Goal: Information Seeking & Learning: Check status

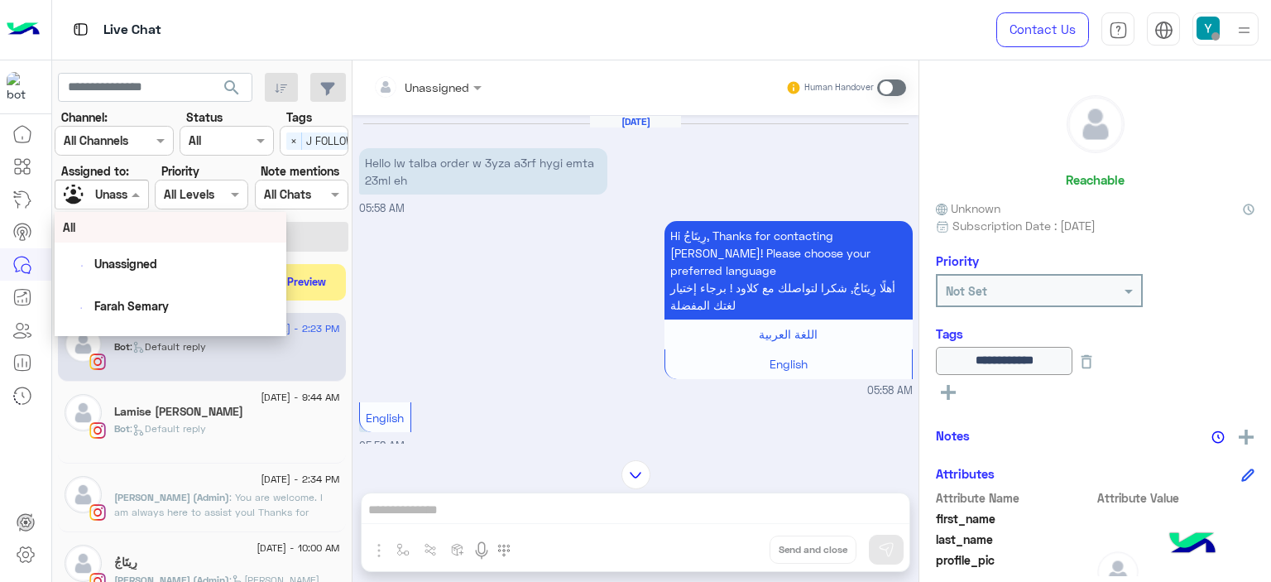
click at [126, 191] on div at bounding box center [101, 194] width 92 height 19
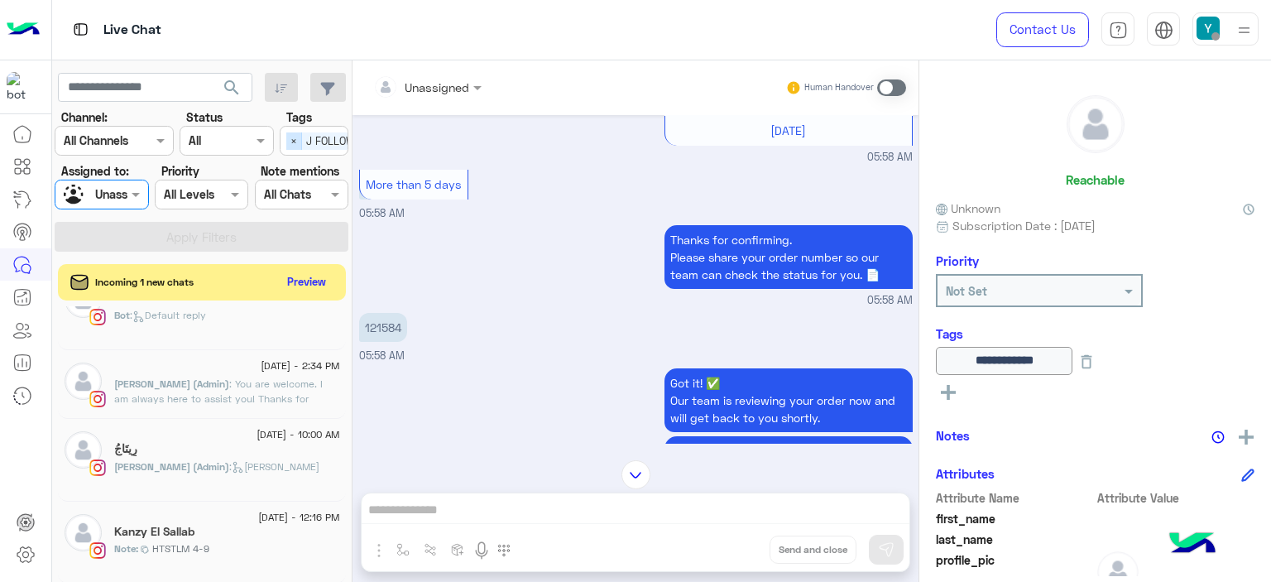
click at [295, 139] on span "×" at bounding box center [294, 140] width 16 height 17
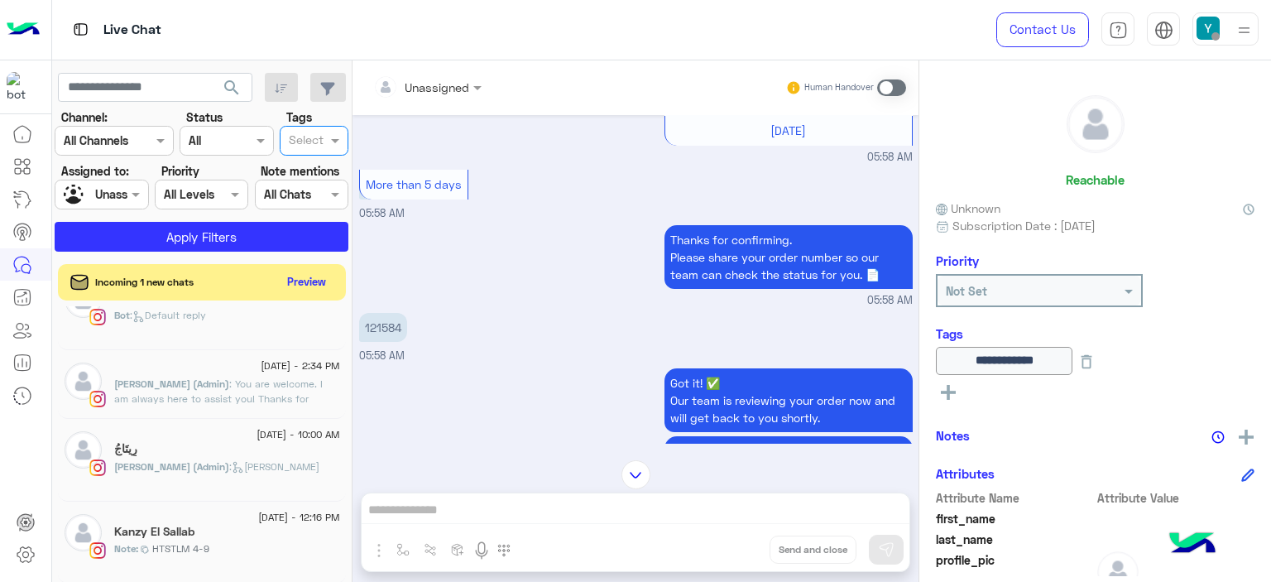
scroll to position [0, 0]
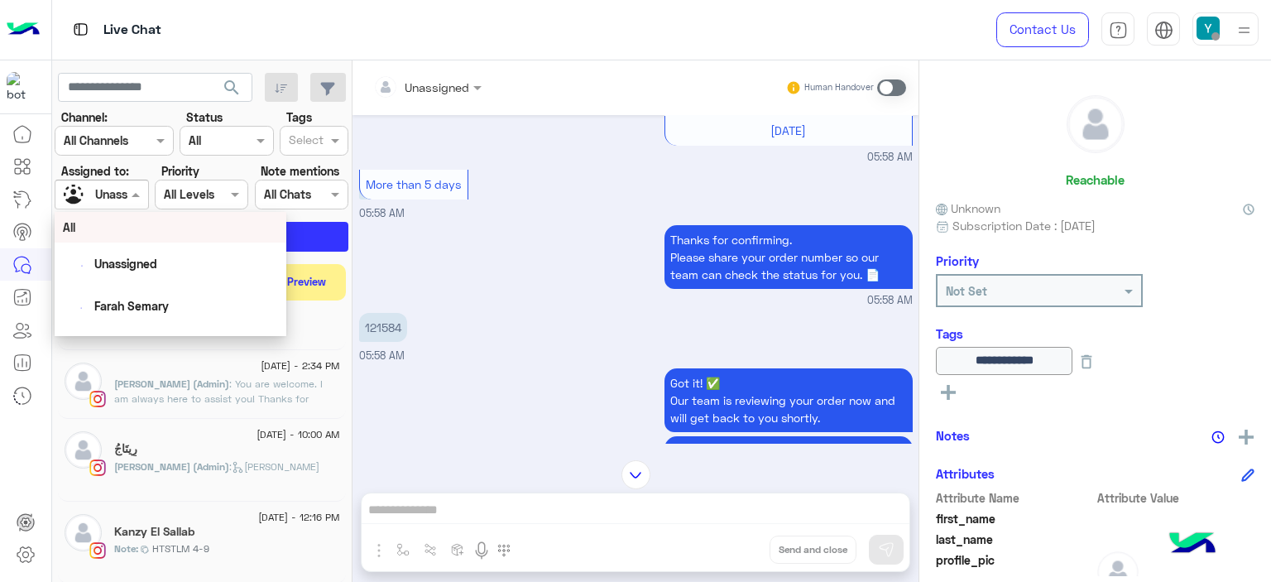
click at [136, 194] on span at bounding box center [137, 193] width 21 height 17
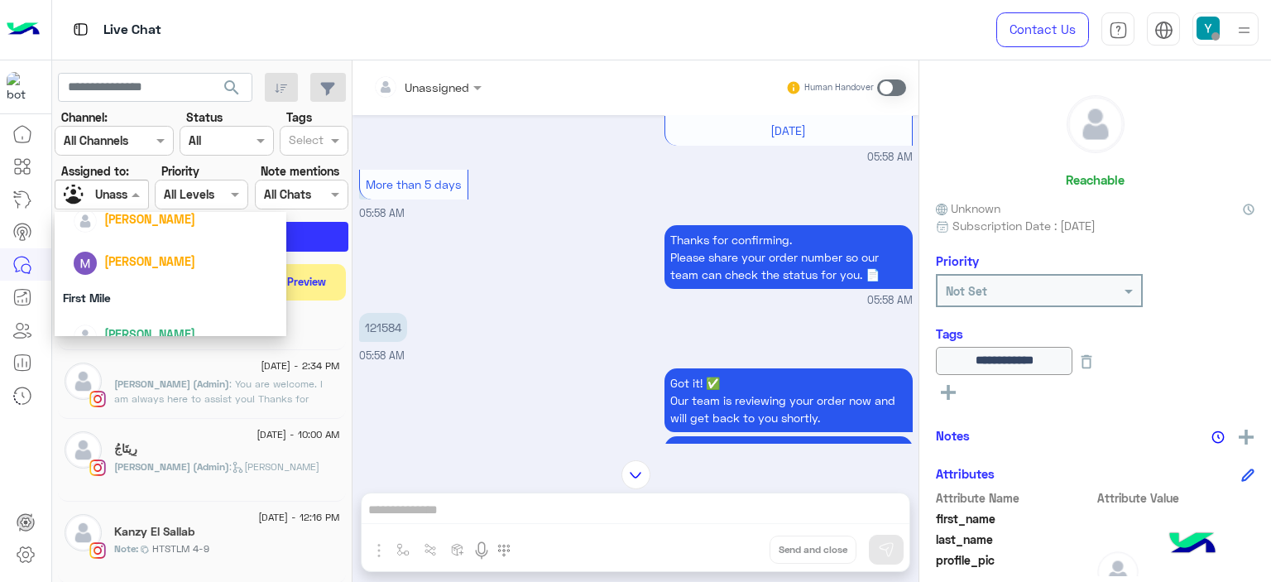
scroll to position [367, 0]
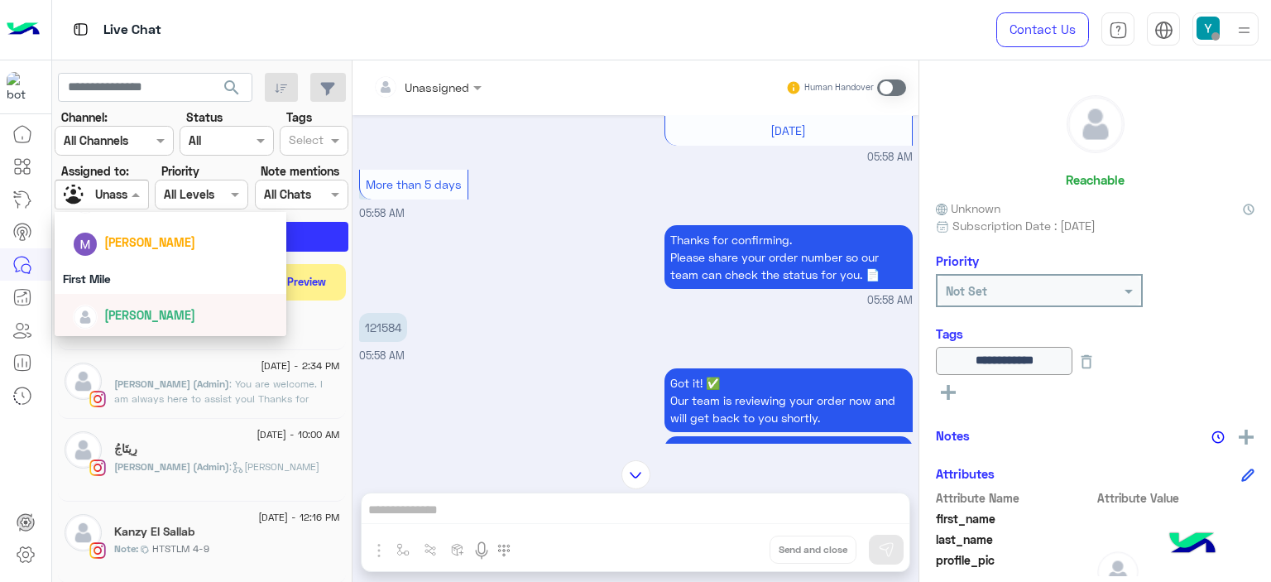
click at [108, 312] on span "[PERSON_NAME]" at bounding box center [149, 315] width 91 height 14
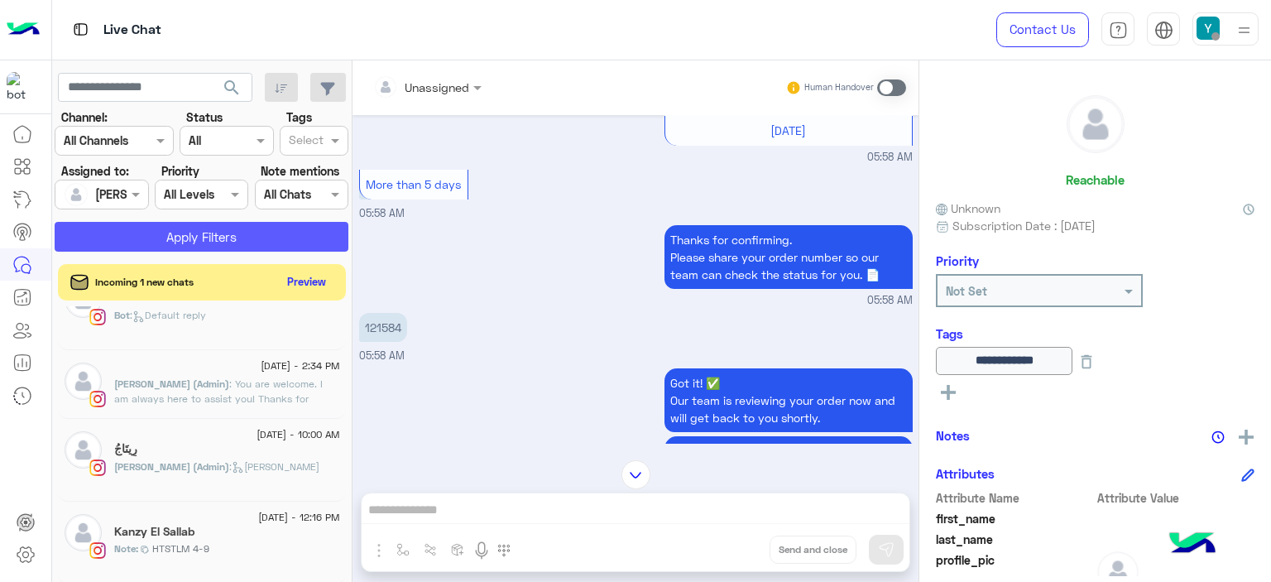
click at [201, 238] on button "Apply Filters" at bounding box center [202, 237] width 294 height 30
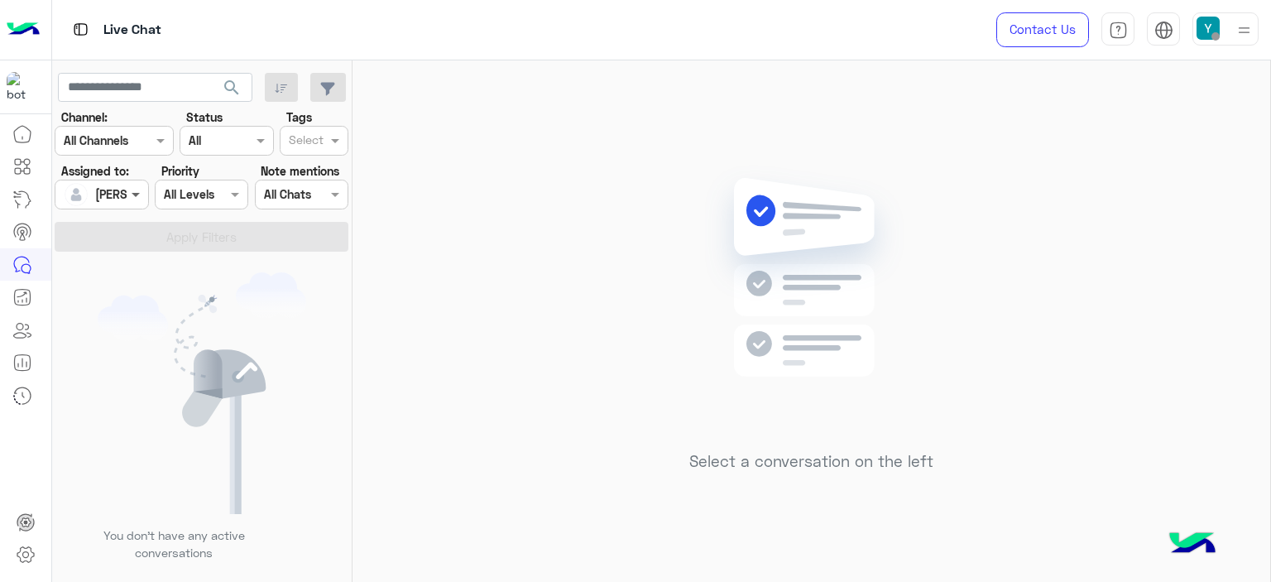
click at [137, 190] on span at bounding box center [137, 193] width 21 height 17
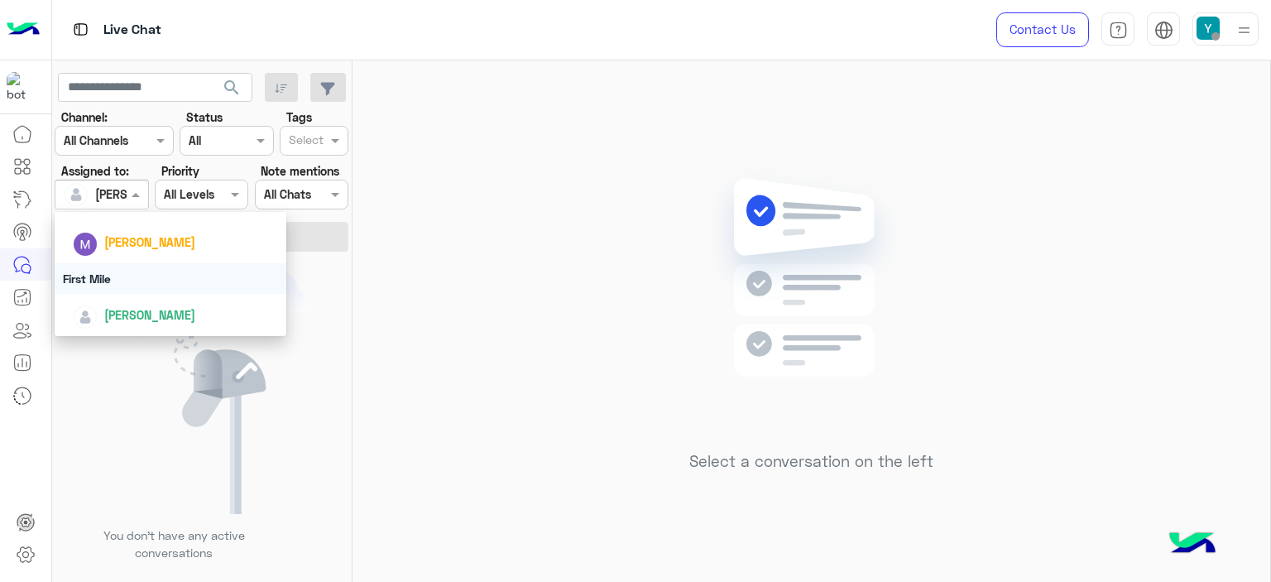
click at [103, 281] on div "First Mile" at bounding box center [171, 278] width 232 height 31
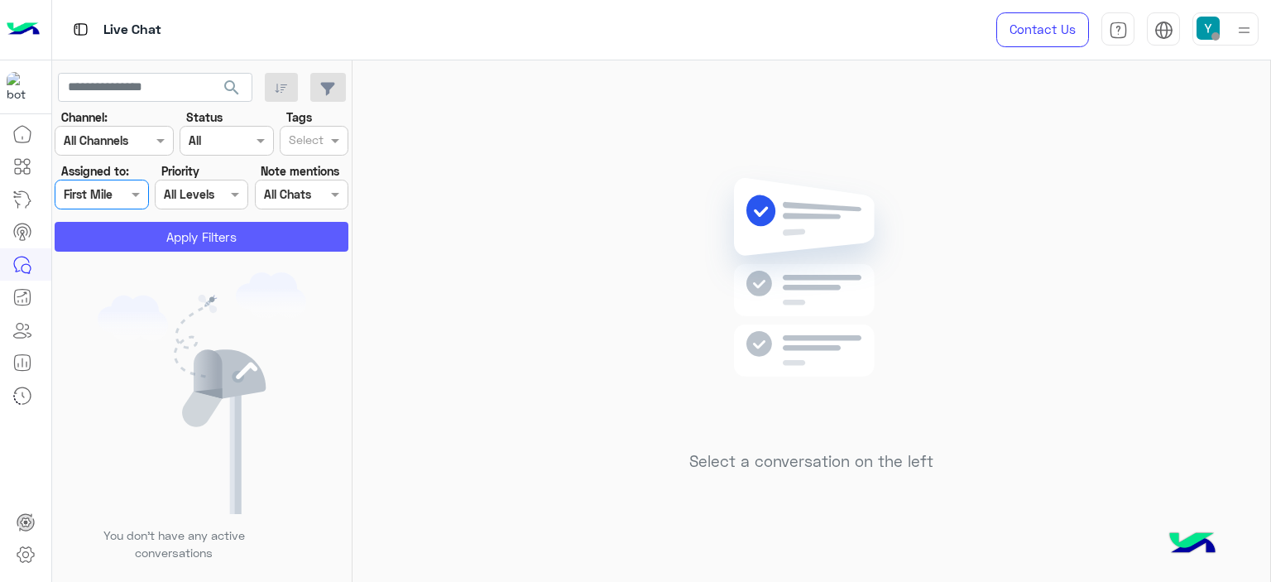
click at [175, 237] on button "Apply Filters" at bounding box center [202, 237] width 294 height 30
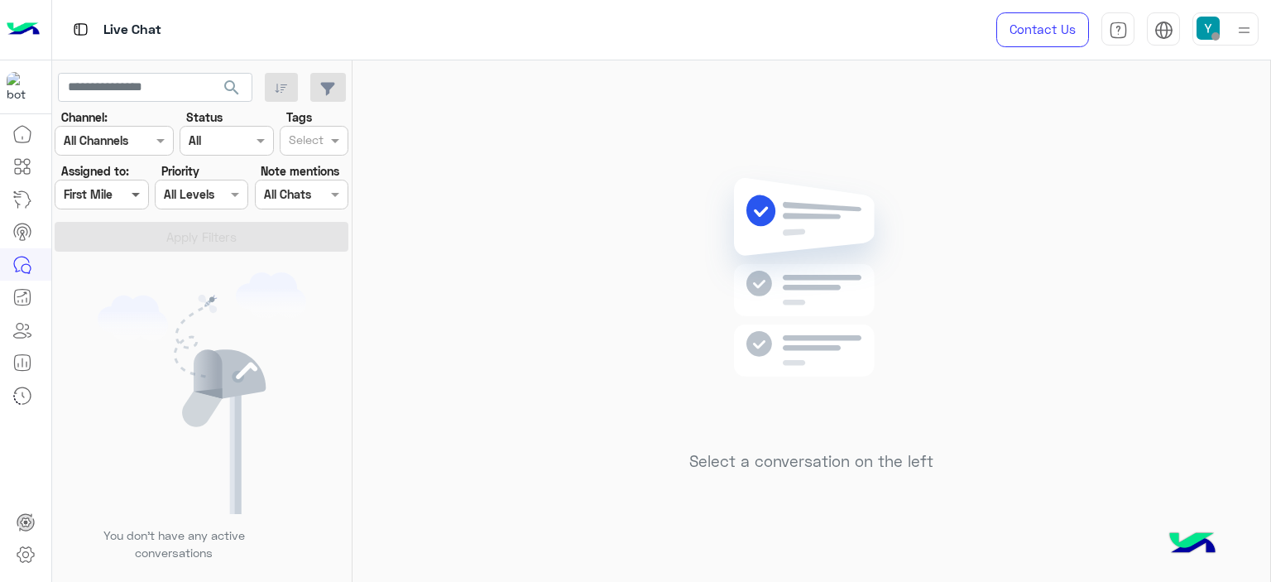
click at [133, 190] on span at bounding box center [137, 193] width 21 height 17
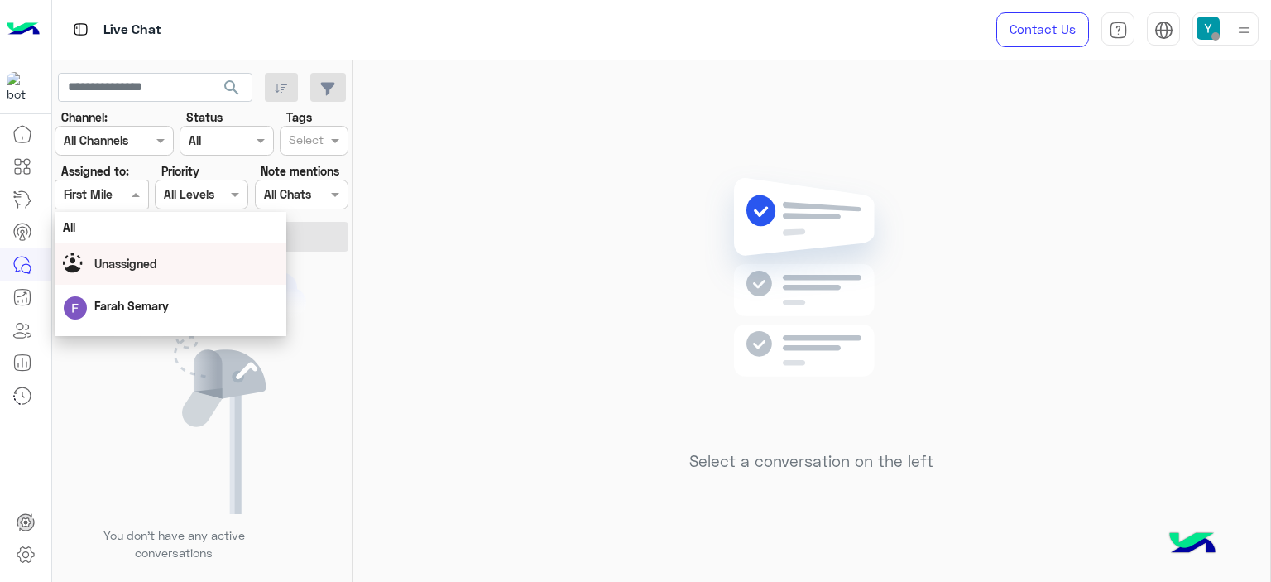
click at [136, 251] on div "Unassigned" at bounding box center [170, 263] width 215 height 29
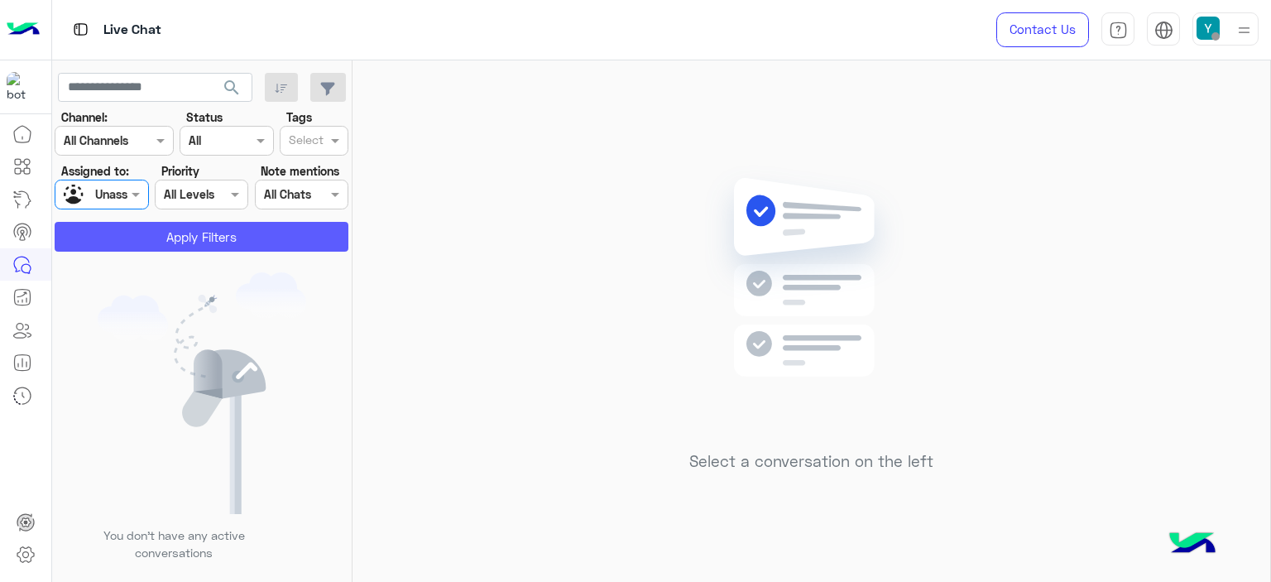
click at [178, 238] on button "Apply Filters" at bounding box center [202, 237] width 294 height 30
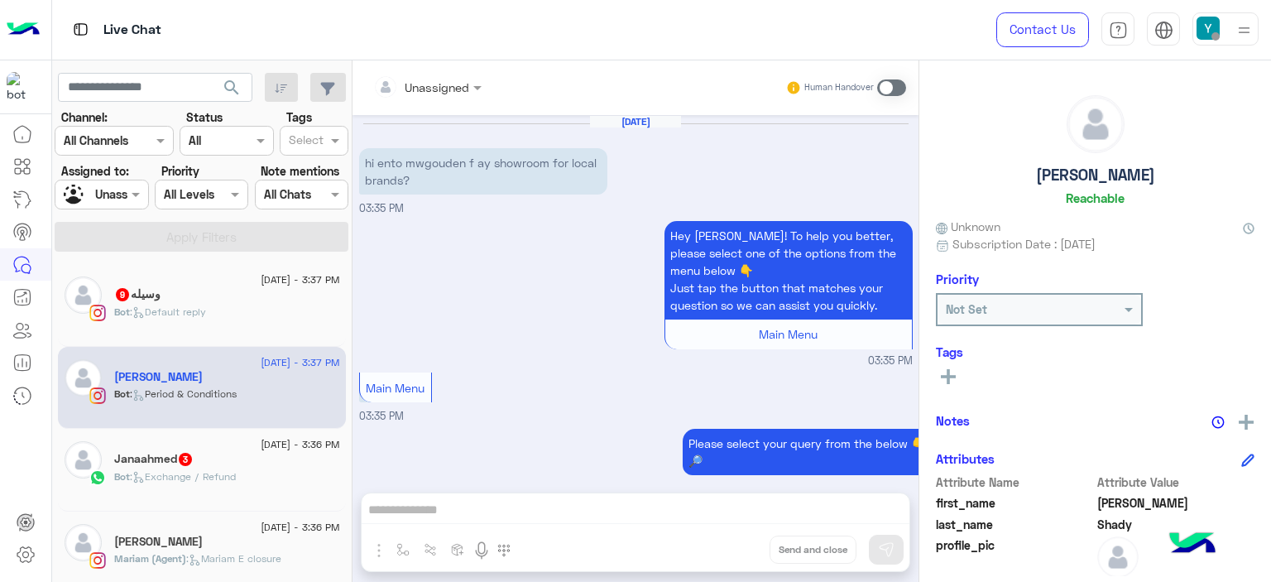
scroll to position [1417, 0]
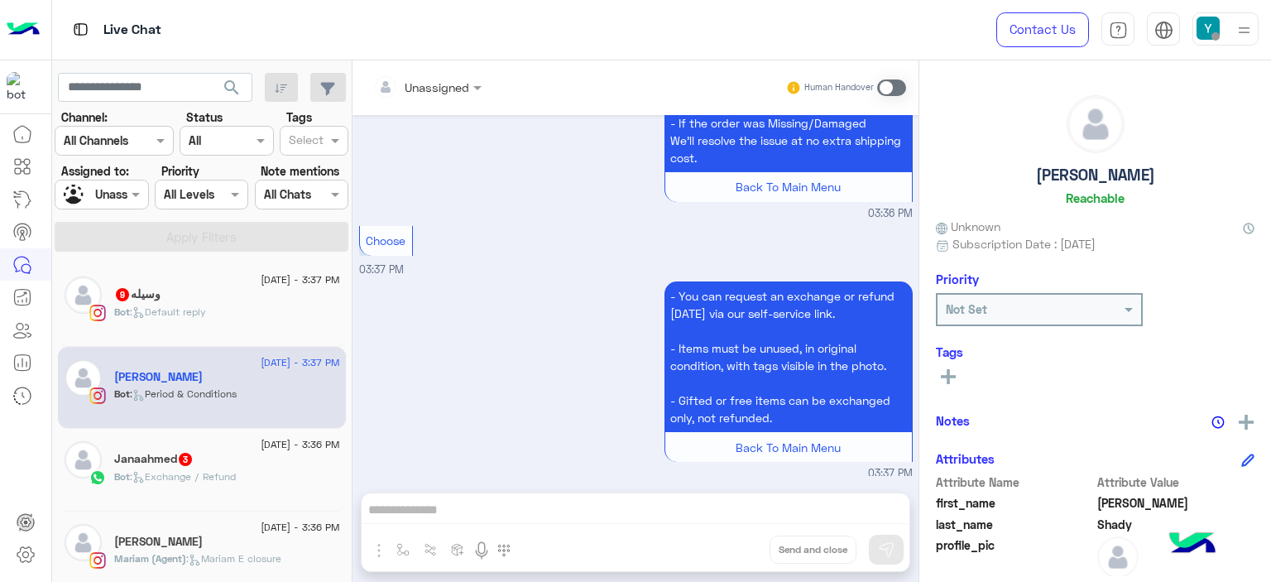
click at [198, 457] on div "Janaahmed 3" at bounding box center [227, 460] width 226 height 17
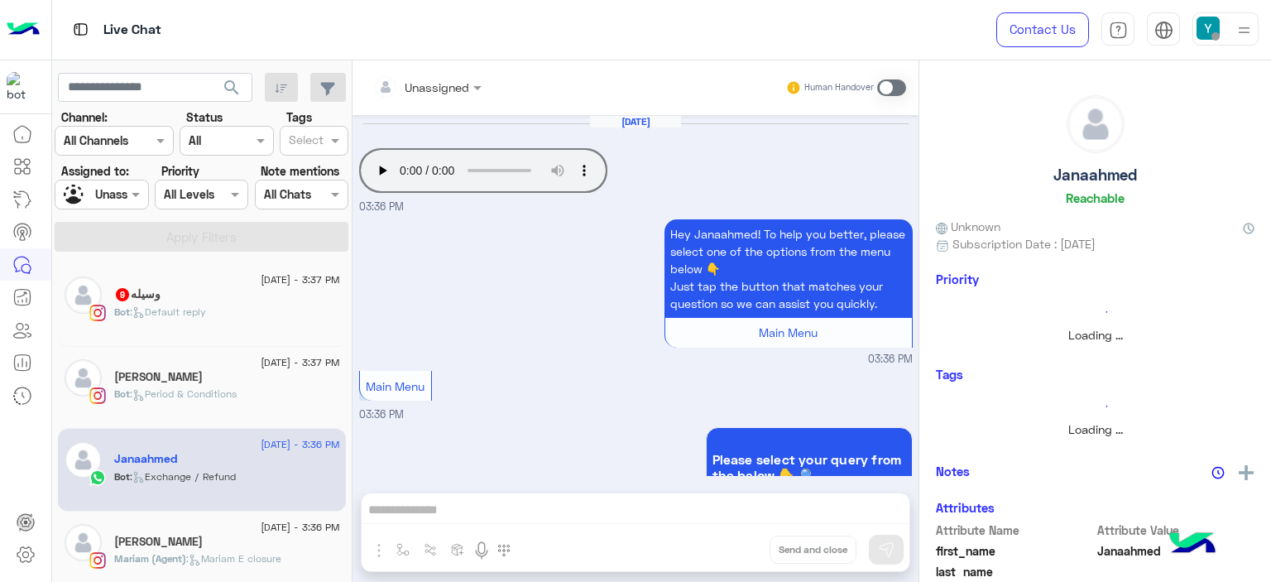
scroll to position [405, 0]
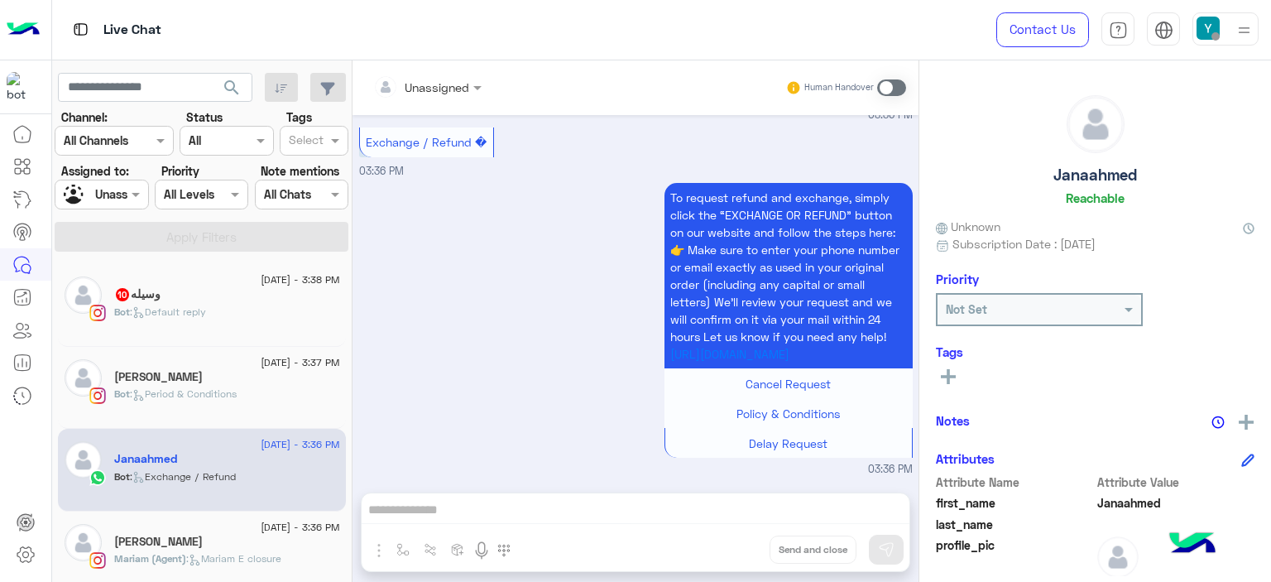
click at [212, 310] on div "Bot : Default reply" at bounding box center [227, 319] width 226 height 29
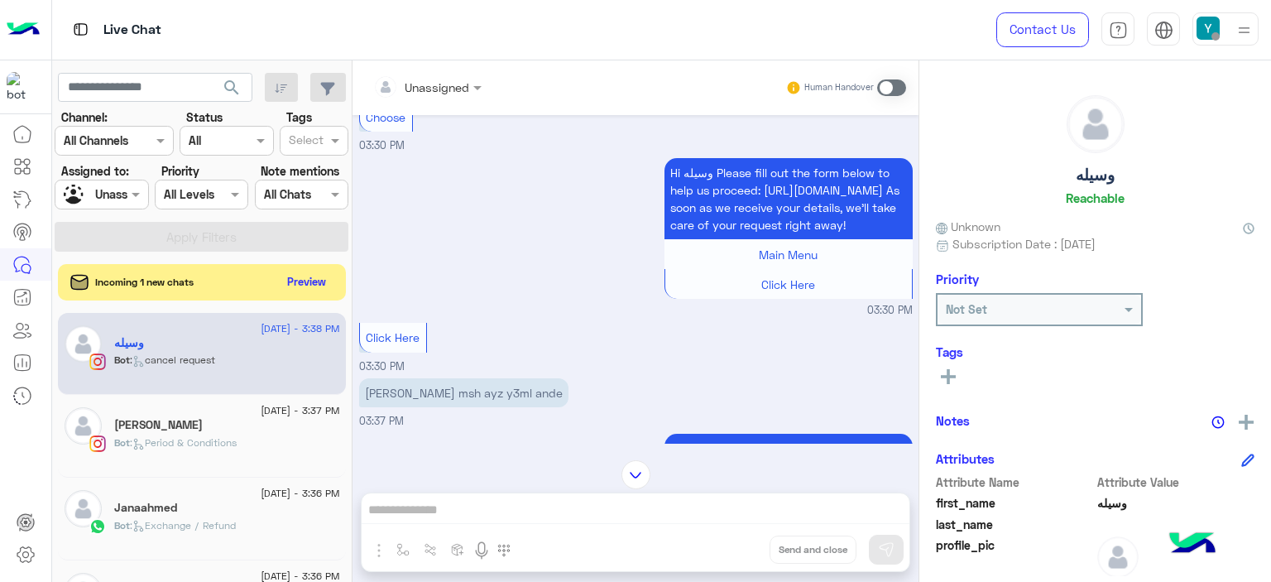
scroll to position [1612, 0]
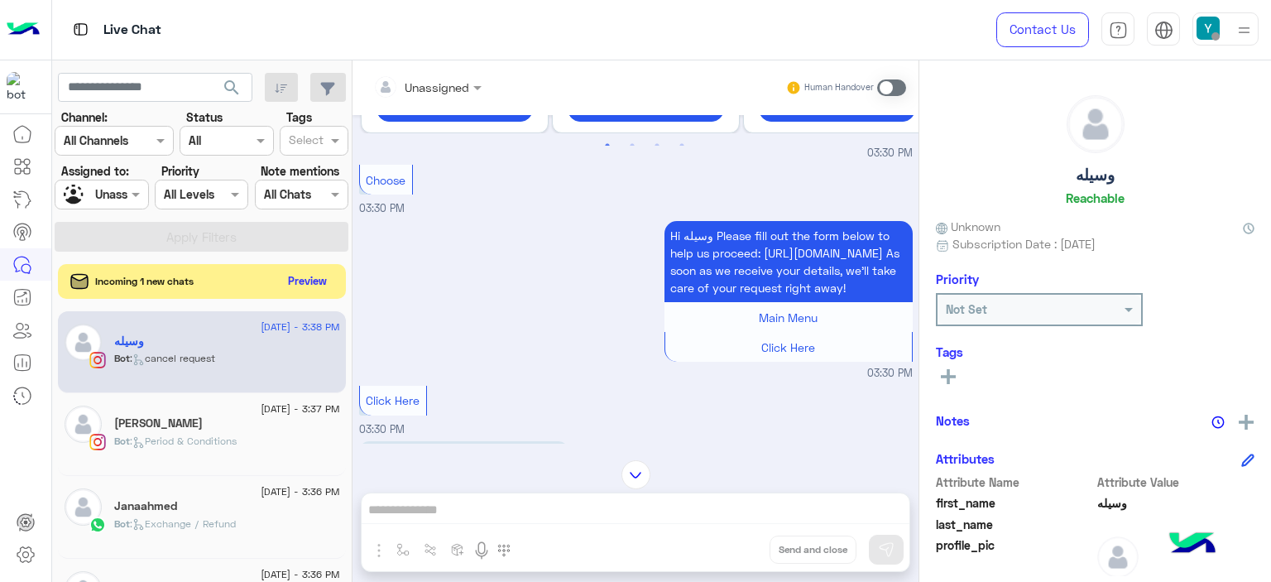
click at [311, 277] on button "Preview" at bounding box center [307, 281] width 51 height 22
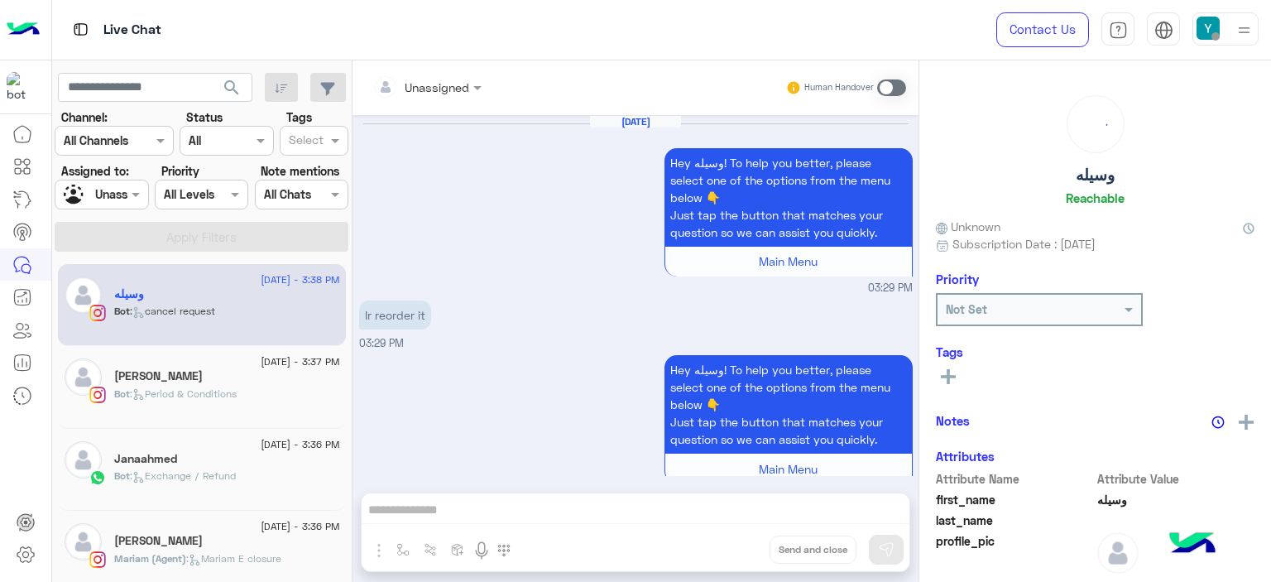
scroll to position [2048, 0]
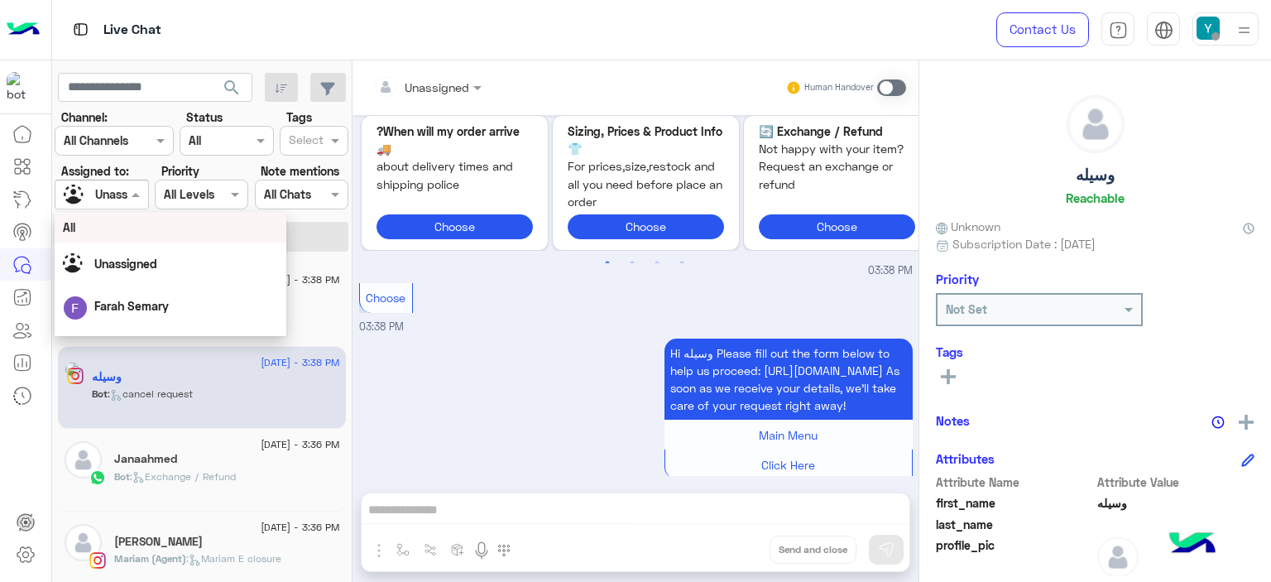
click at [136, 196] on span at bounding box center [137, 193] width 21 height 17
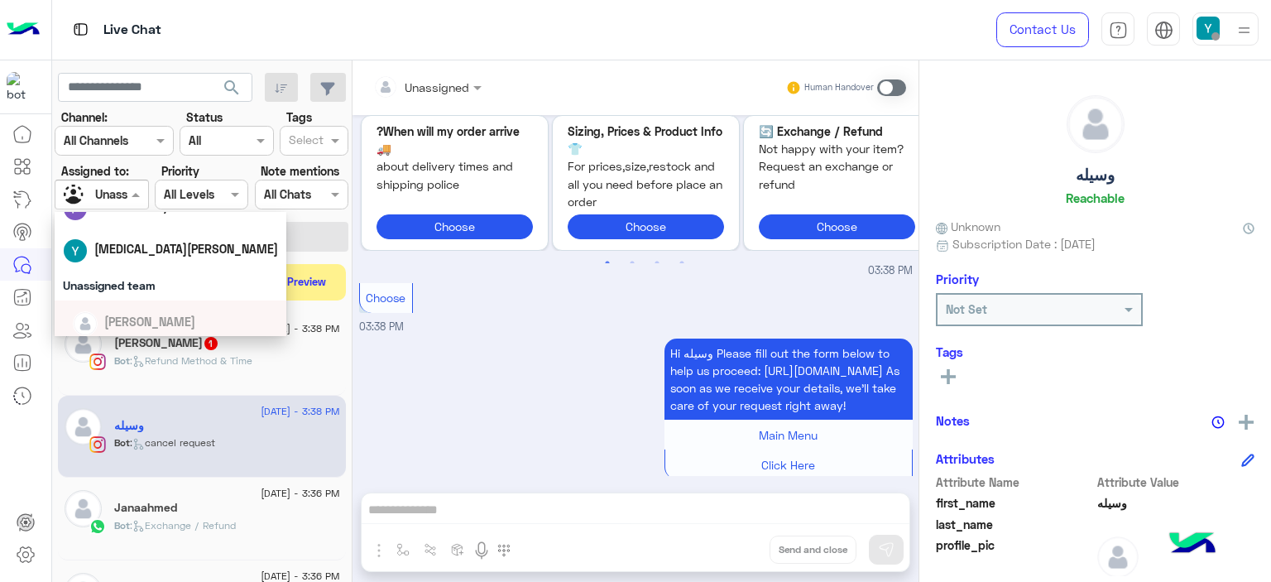
scroll to position [99, 0]
click at [146, 247] on span "[MEDICAL_DATA][PERSON_NAME]" at bounding box center [186, 249] width 184 height 14
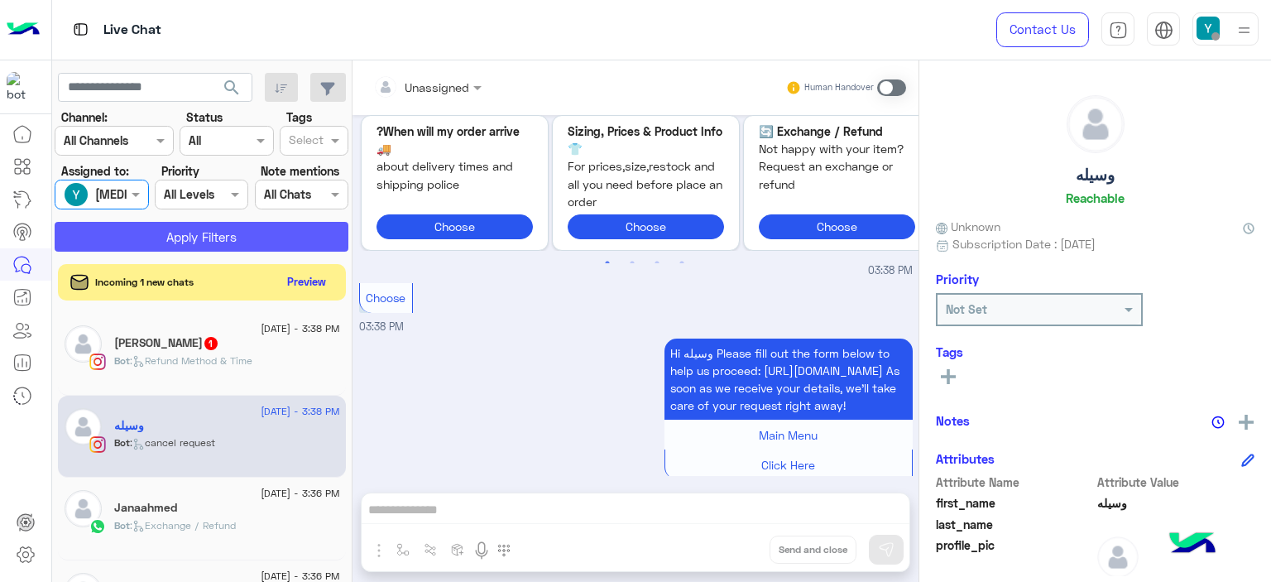
click at [171, 239] on button "Apply Filters" at bounding box center [202, 237] width 294 height 30
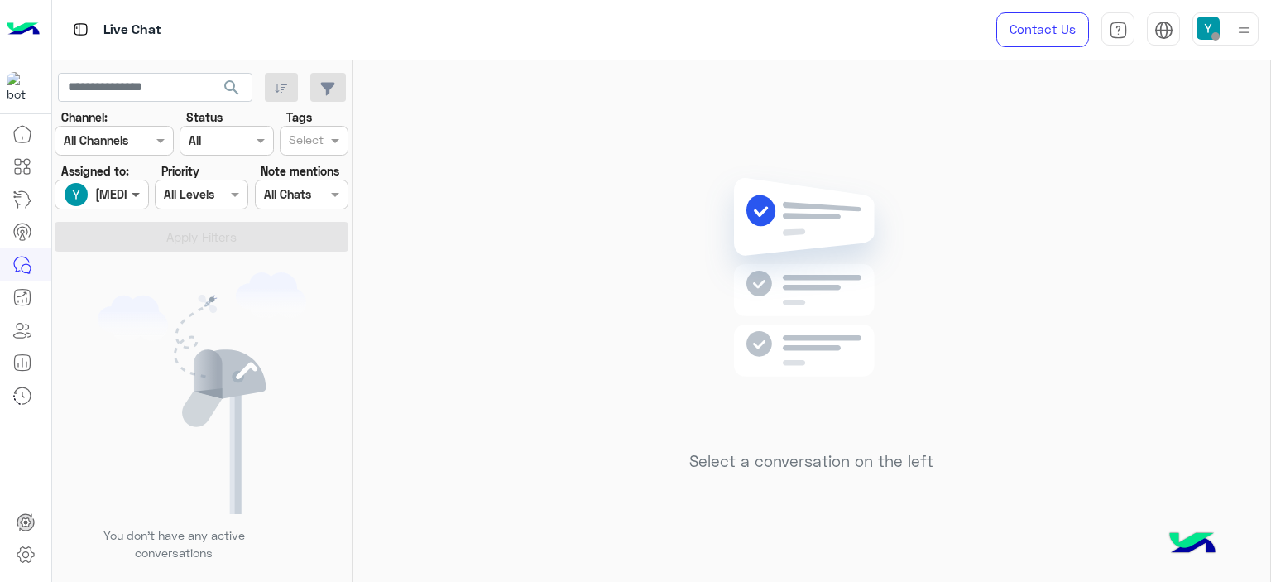
click at [132, 194] on span at bounding box center [137, 193] width 21 height 17
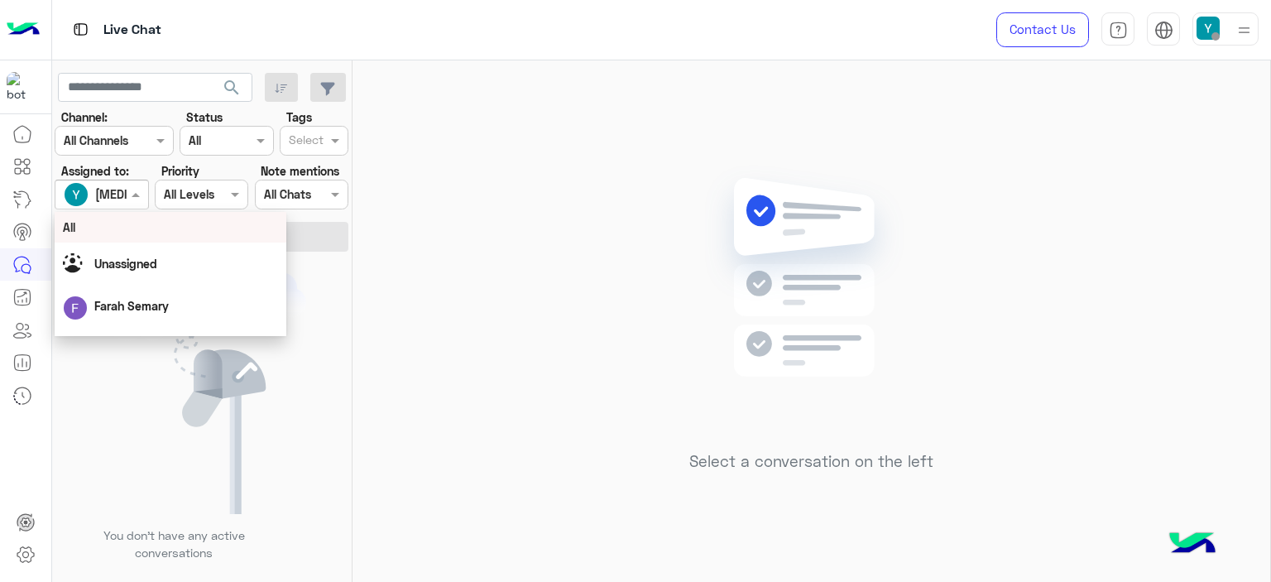
click at [120, 231] on div "All" at bounding box center [170, 226] width 215 height 17
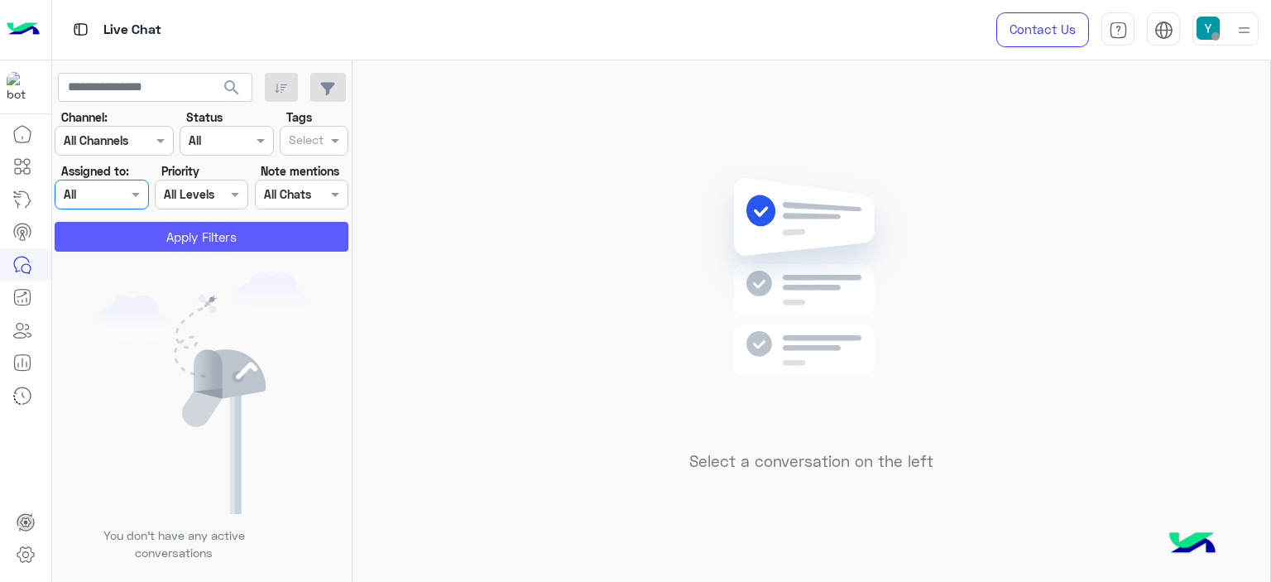
click at [155, 238] on button "Apply Filters" at bounding box center [202, 237] width 294 height 30
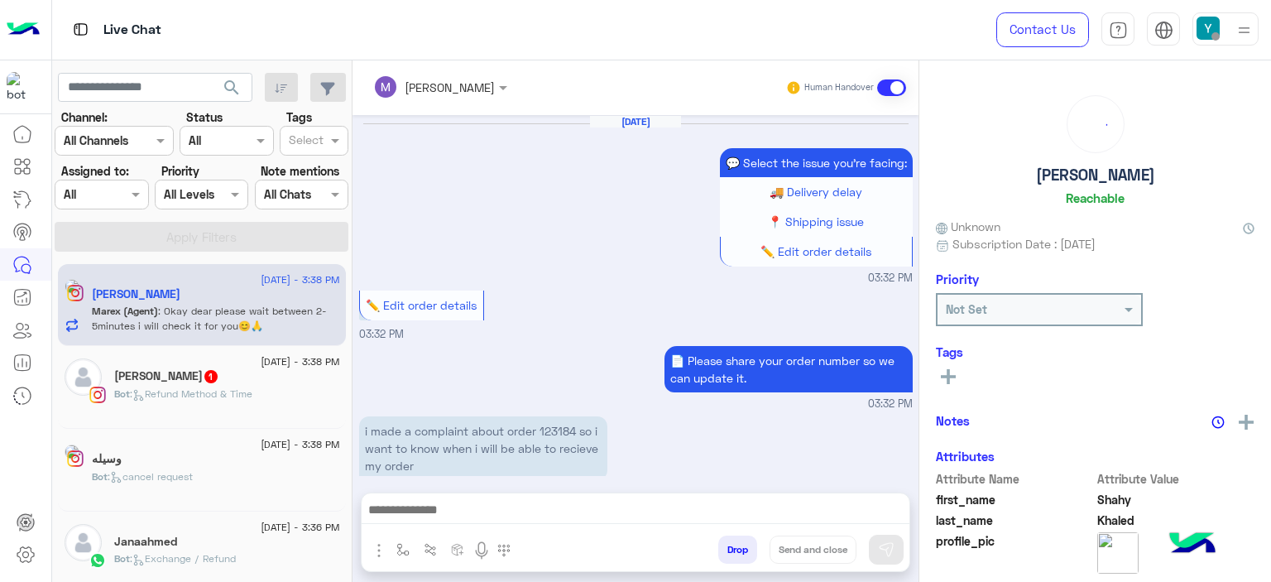
scroll to position [1424, 0]
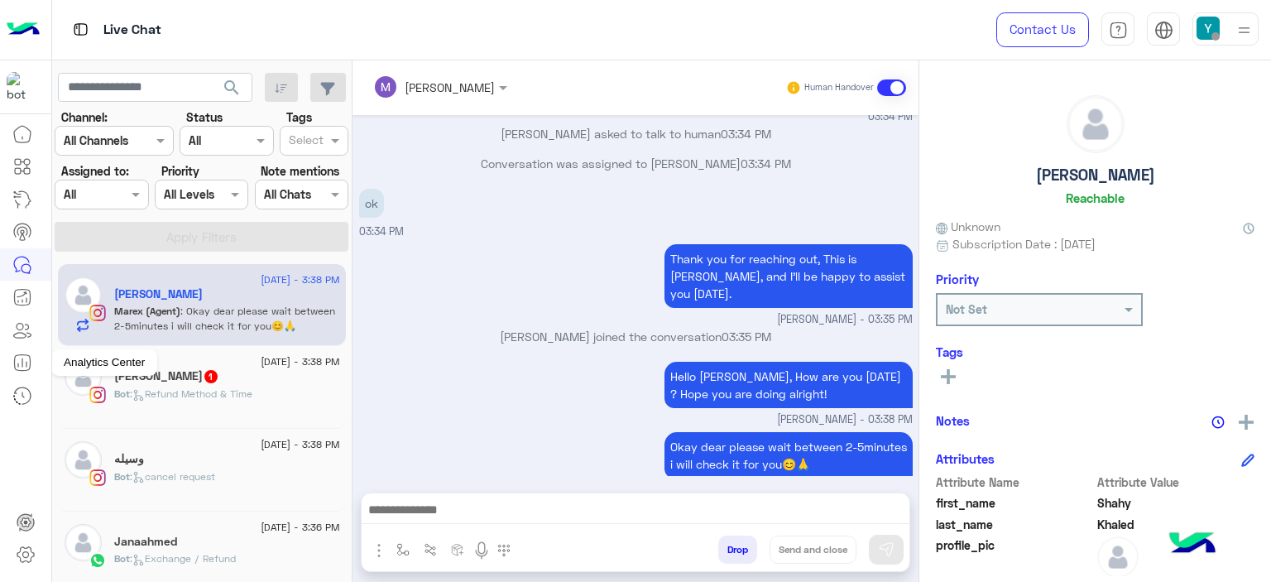
click at [26, 360] on icon at bounding box center [22, 363] width 20 height 20
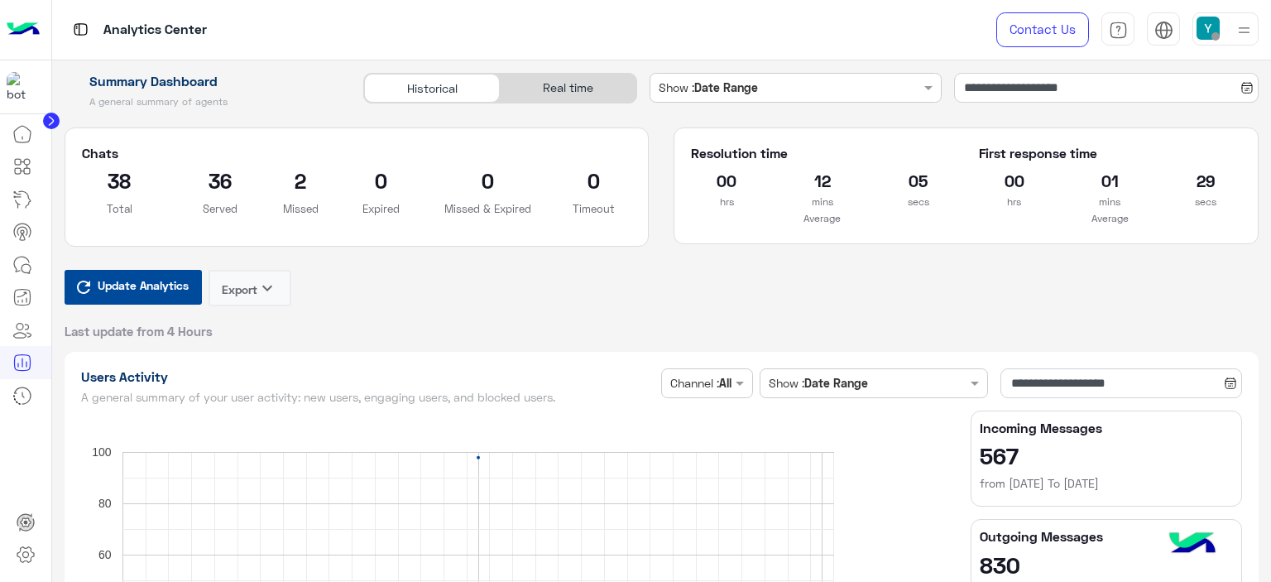
click at [144, 281] on span "Update Analytics" at bounding box center [143, 285] width 99 height 22
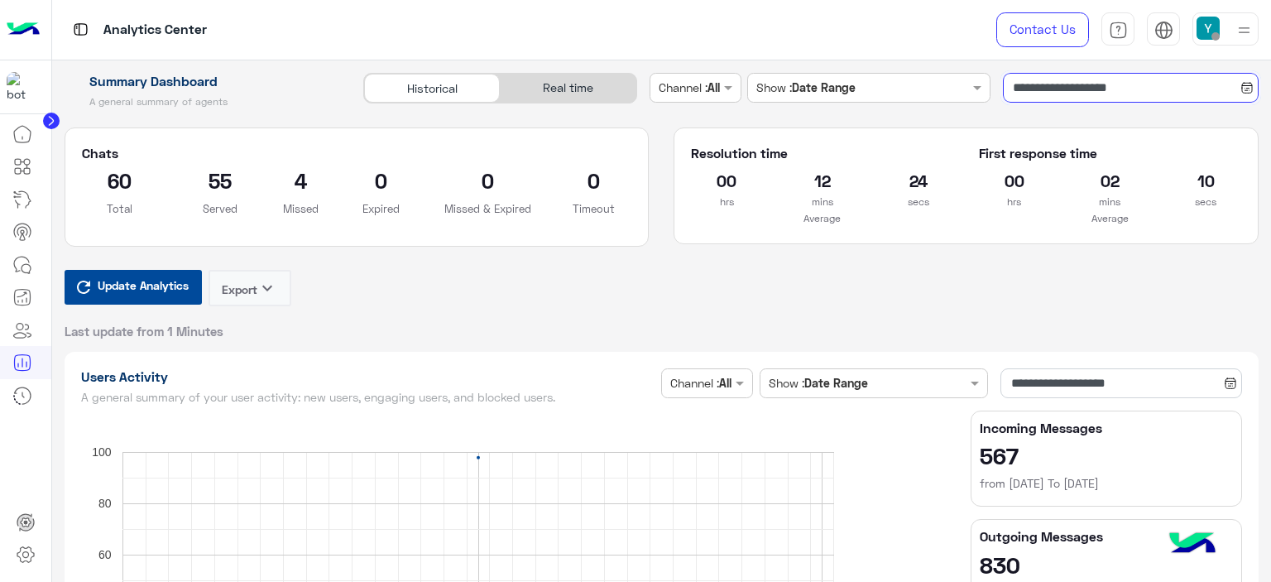
click at [1026, 85] on input "**********" at bounding box center [1131, 88] width 256 height 30
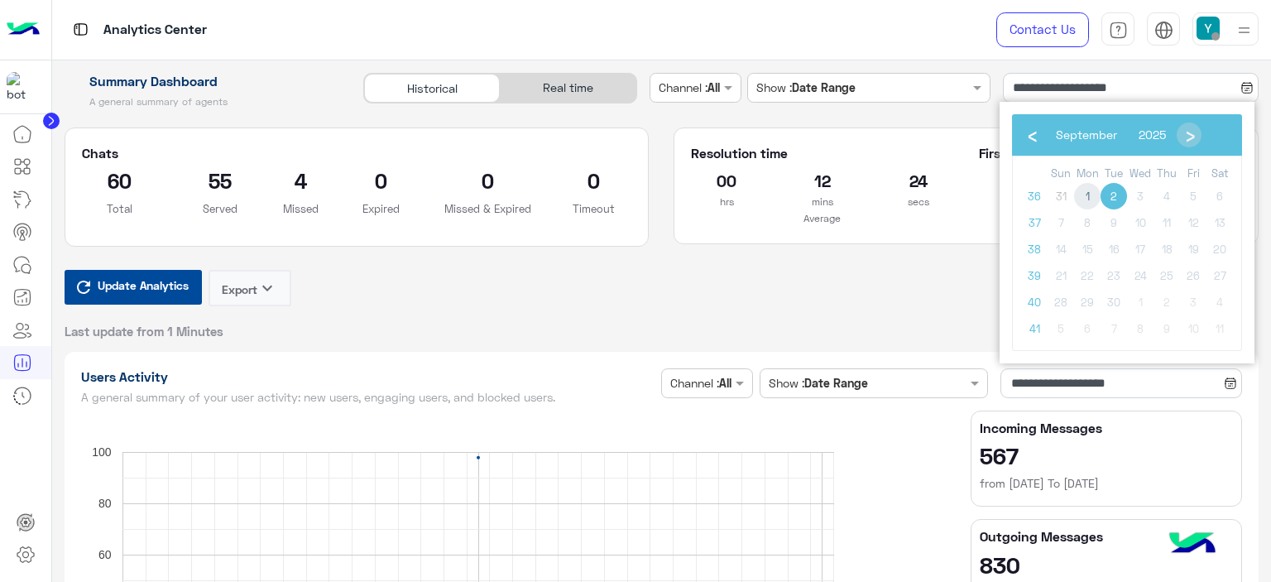
click at [1089, 192] on span "1" at bounding box center [1087, 196] width 26 height 26
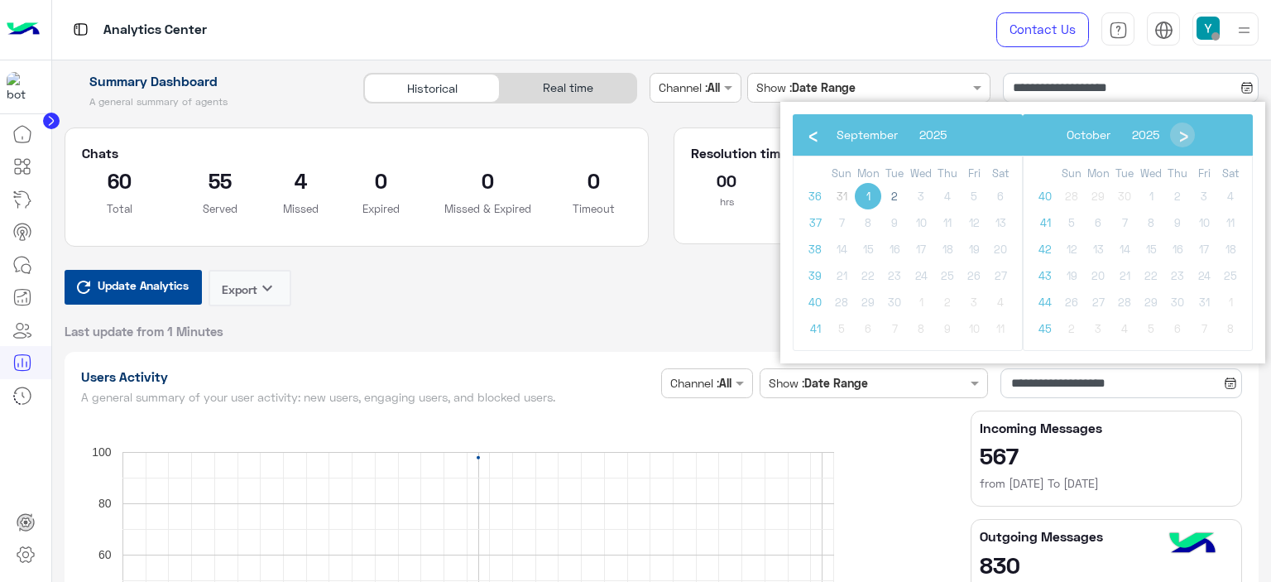
click at [870, 194] on span "1" at bounding box center [868, 196] width 26 height 26
type input "**********"
